Goal: Use online tool/utility: Use online tool/utility

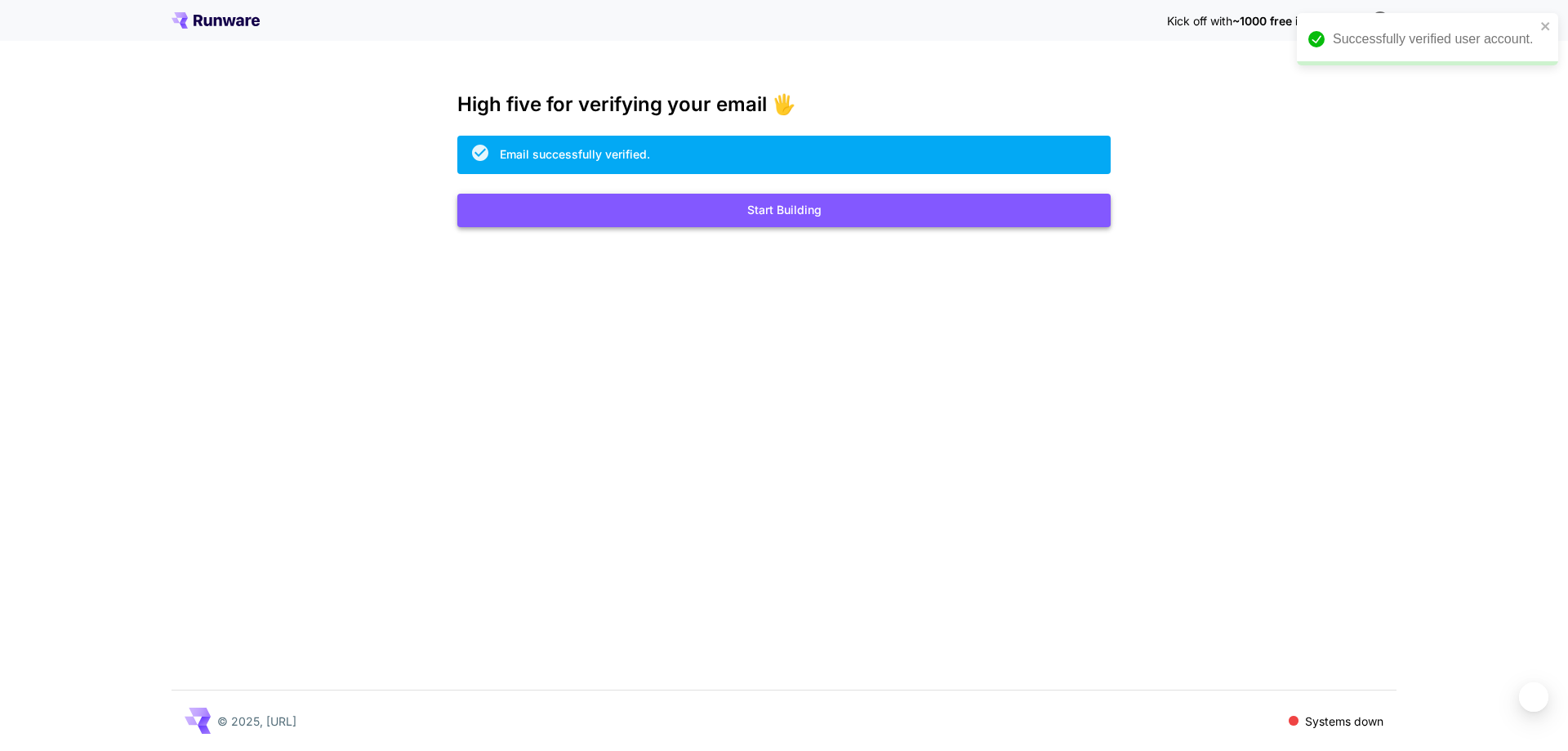
click at [790, 214] on button "Start Building" at bounding box center [784, 210] width 654 height 34
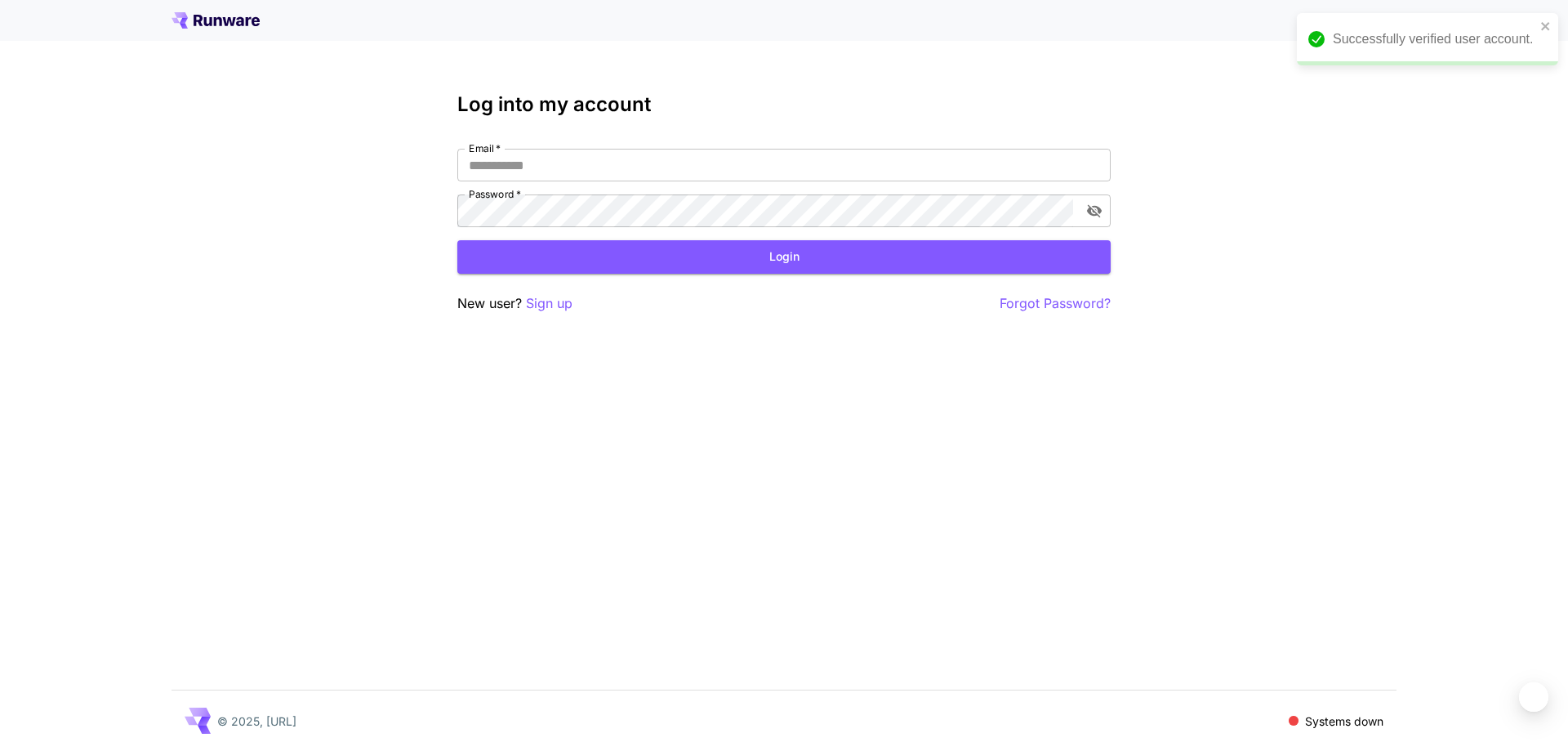
type input "**********"
click at [766, 252] on button "Login" at bounding box center [784, 256] width 654 height 34
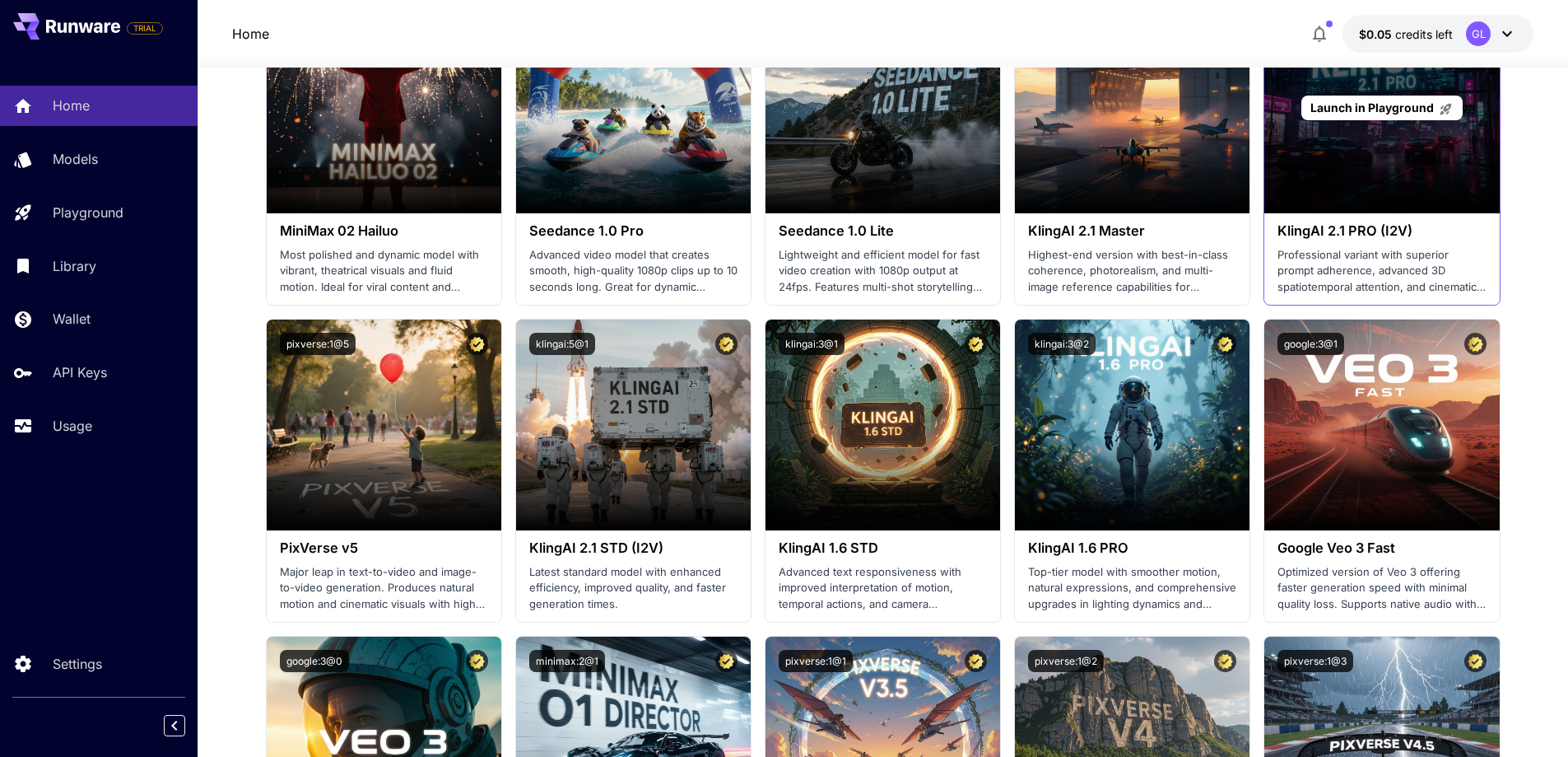
scroll to position [591, 0]
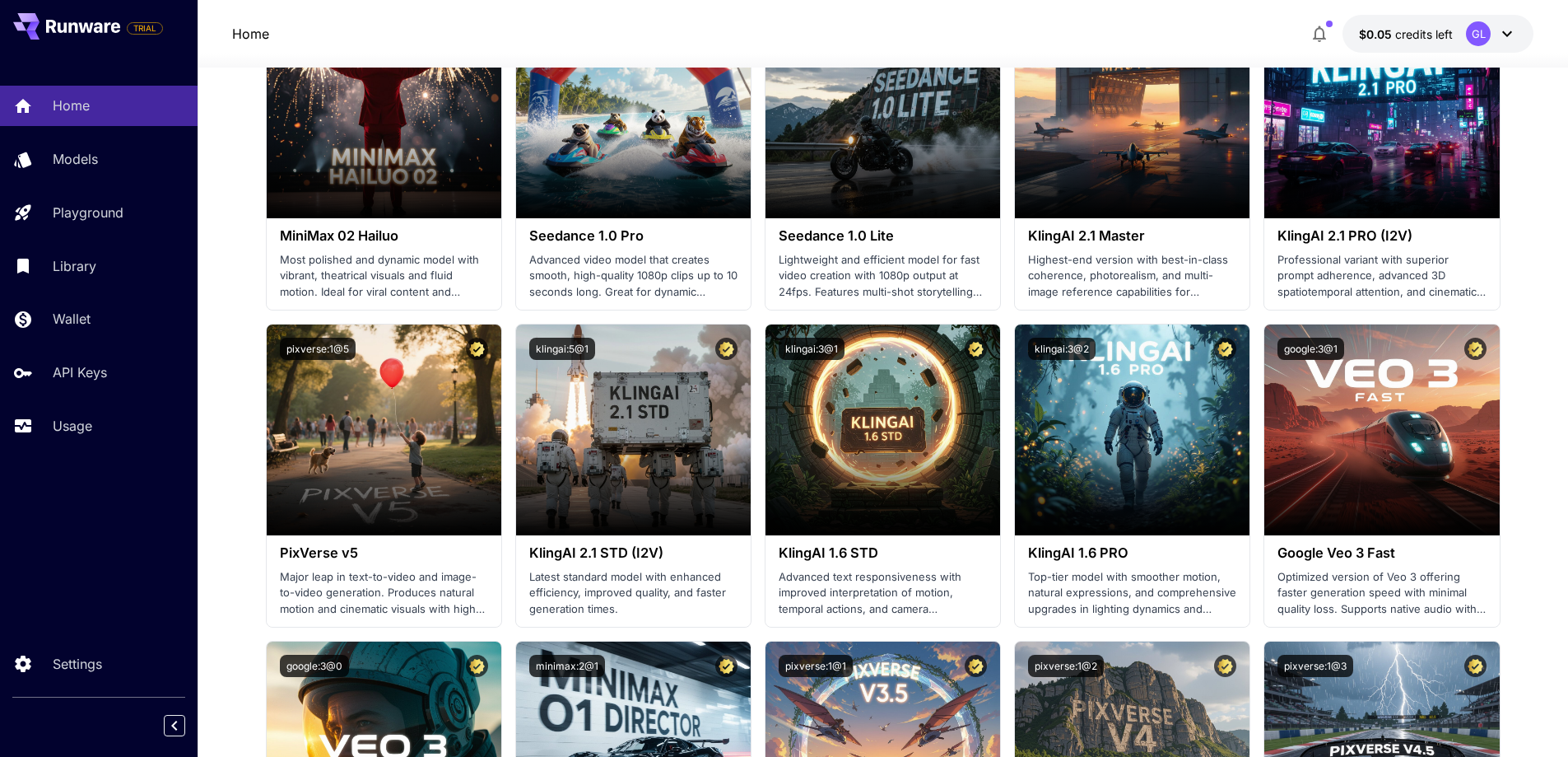
click at [1373, 38] on span "$0.05" at bounding box center [1377, 34] width 36 height 14
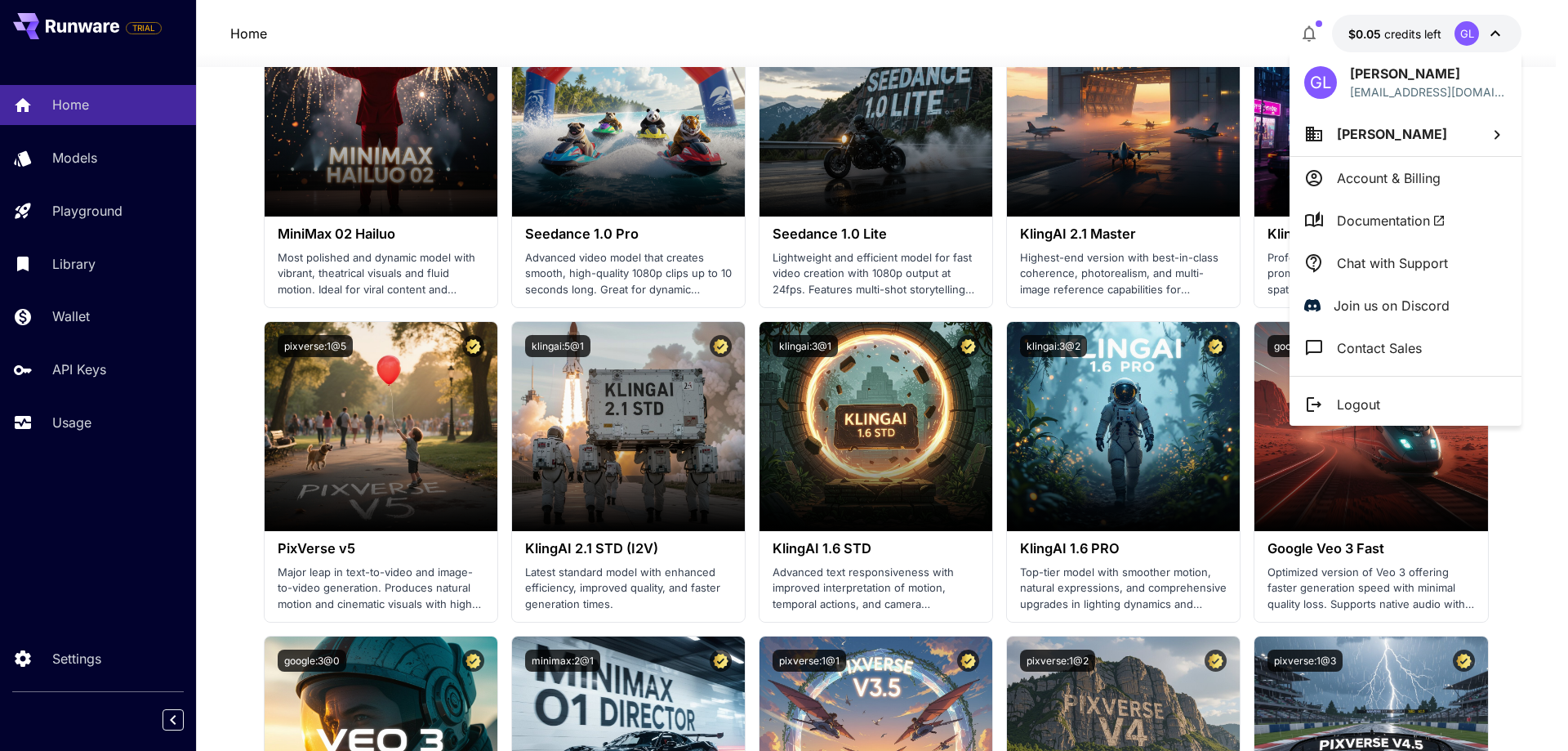
click at [148, 587] on div at bounding box center [784, 375] width 1568 height 751
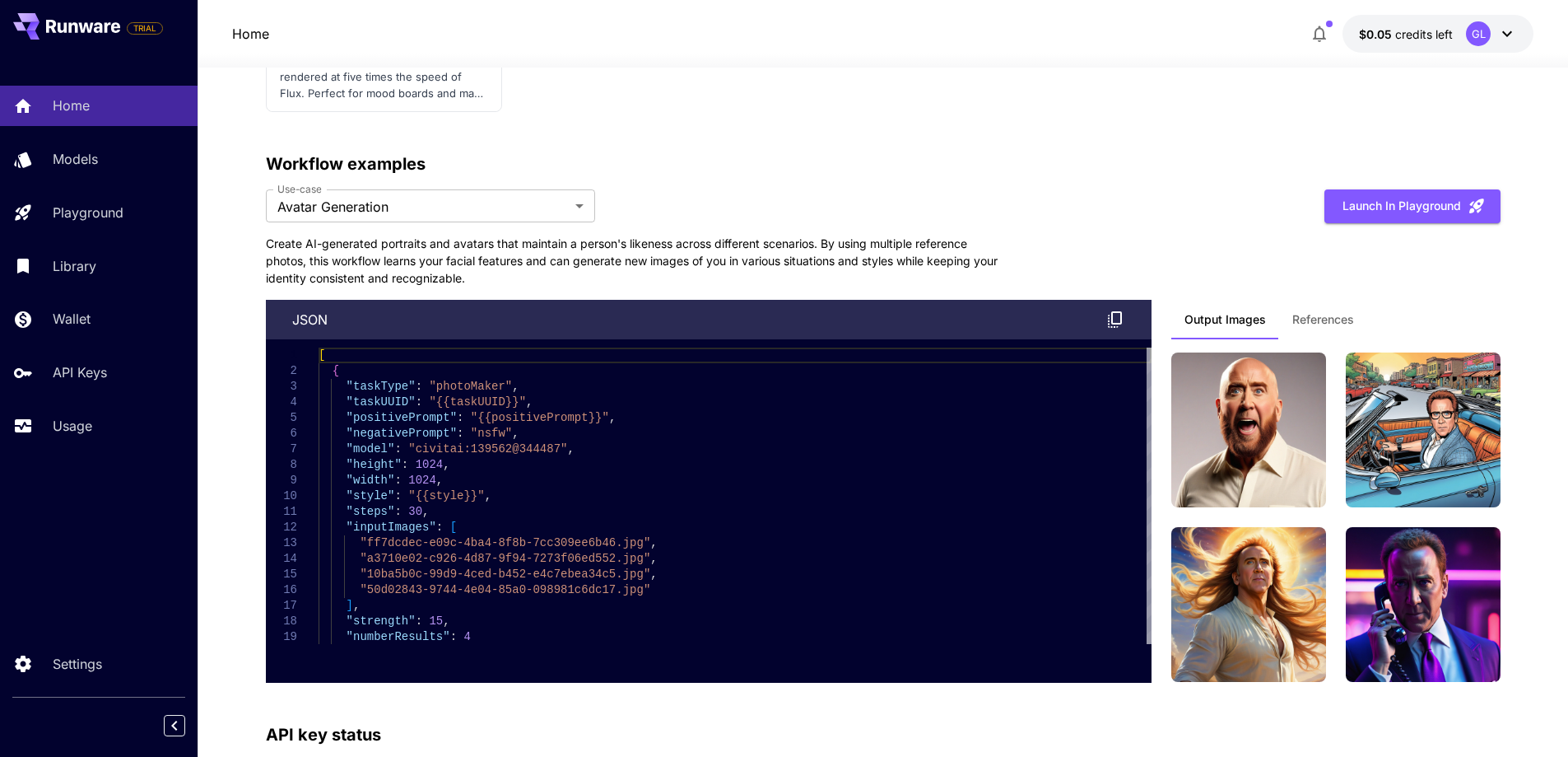
scroll to position [3967, 0]
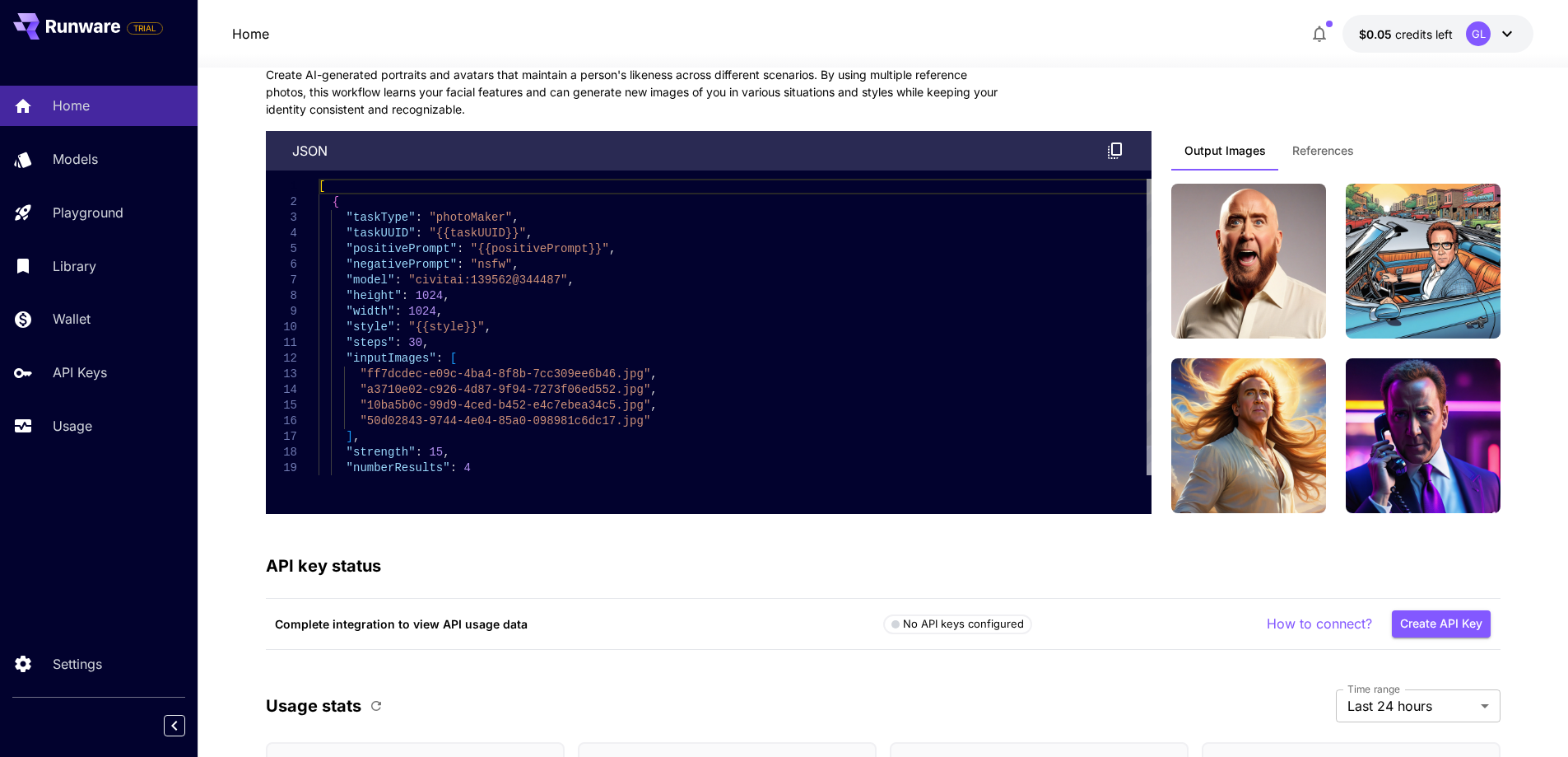
drag, startPoint x: 676, startPoint y: 301, endPoint x: 641, endPoint y: 262, distance: 52.4
click at [677, 301] on div ""taskType" : "photoMaker" , "taskUUID" : "{{taskUUID}}" , "positivePrompt" : "{…" at bounding box center [735, 343] width 833 height 329
type textarea "**********"
click at [641, 262] on div ""taskType" : "photoMaker" , "taskUUID" : "{{taskUUID}}" , "positivePrompt" : "{…" at bounding box center [735, 343] width 833 height 329
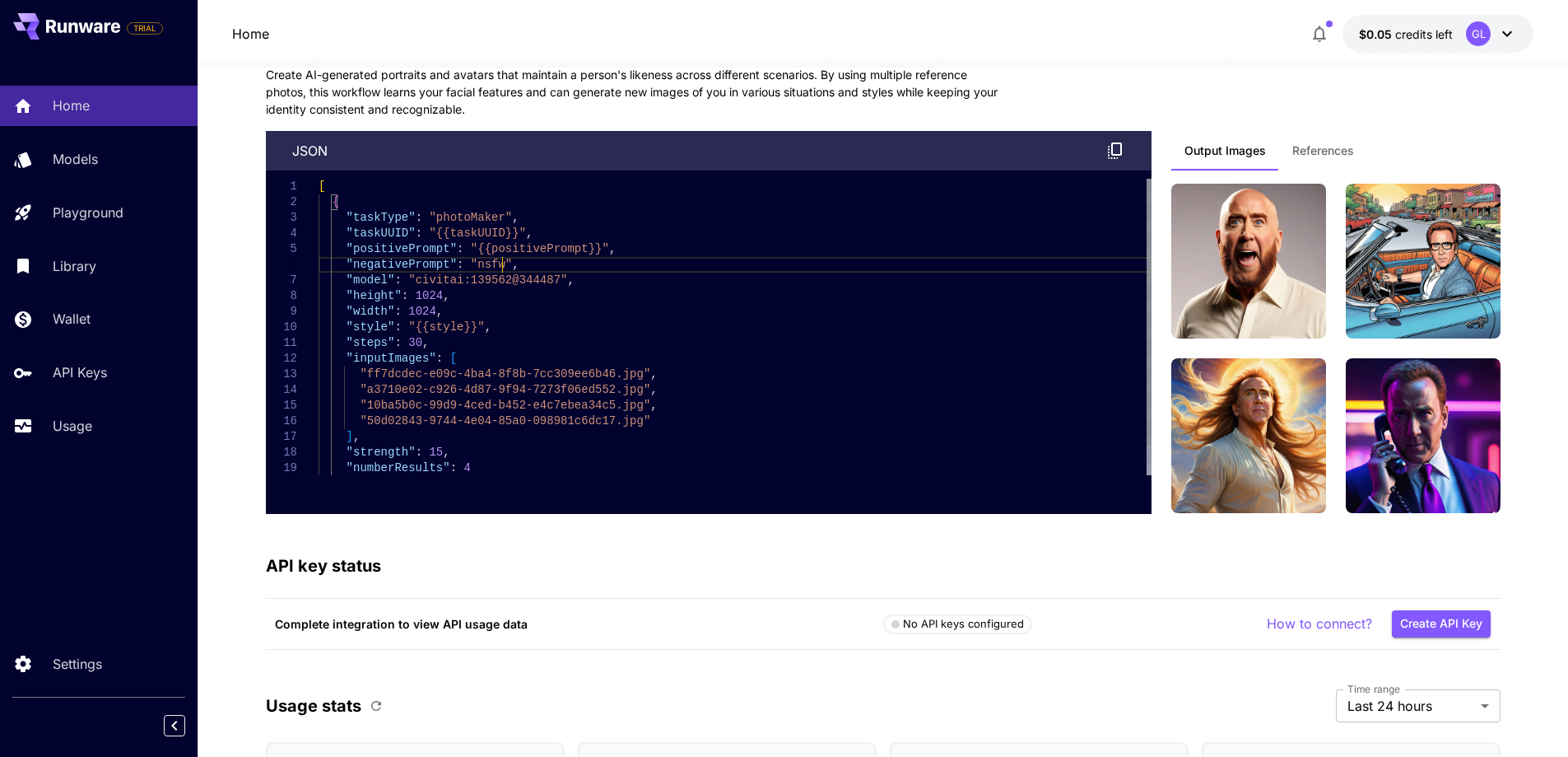
click at [643, 262] on div ""taskType" : "photoMaker" , "taskUUID" : "{{taskUUID}}" , "positivePrompt" : "{…" at bounding box center [735, 343] width 833 height 329
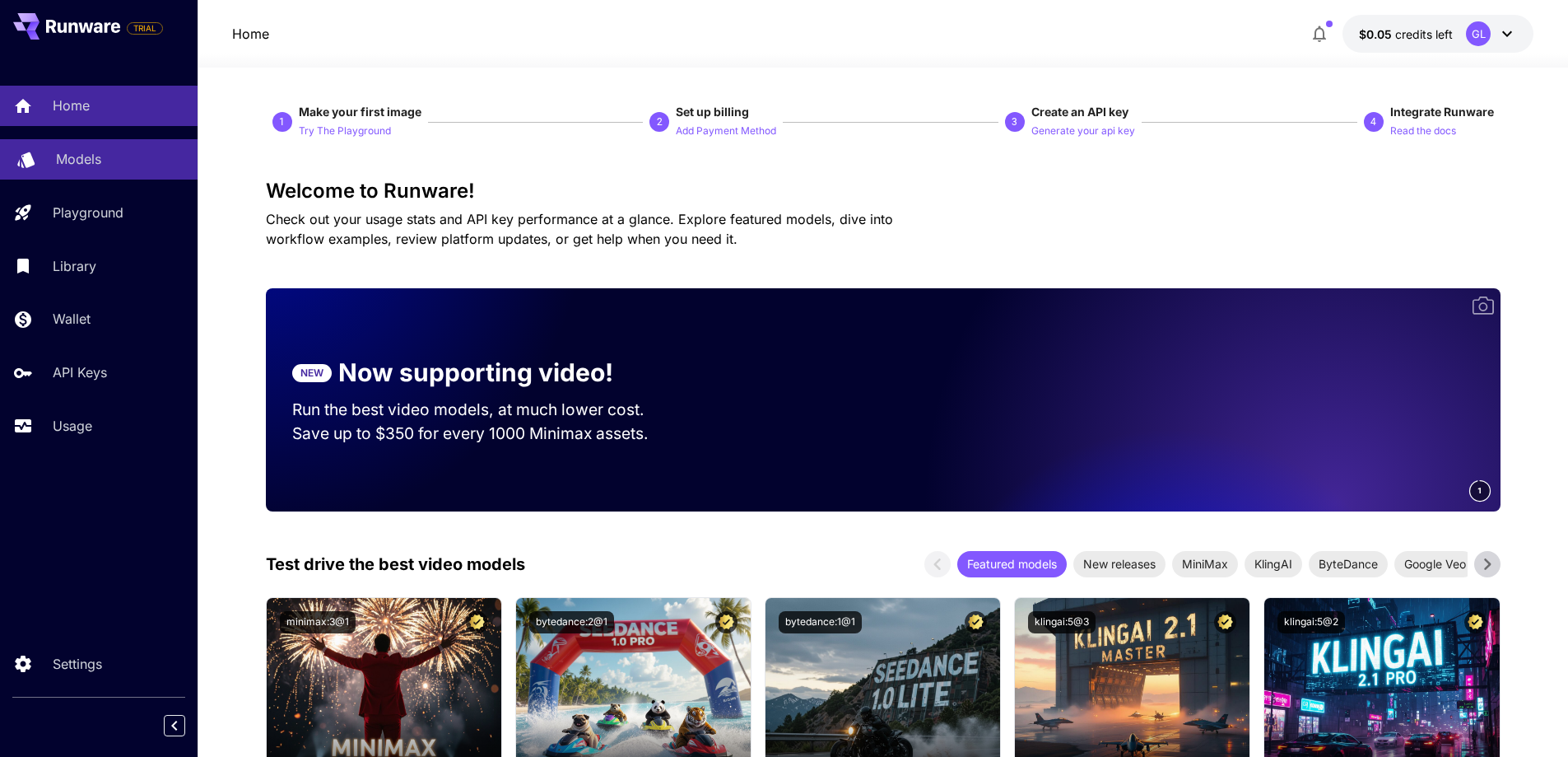
click at [82, 157] on p "Models" at bounding box center [79, 159] width 45 height 20
